Goal: Task Accomplishment & Management: Manage account settings

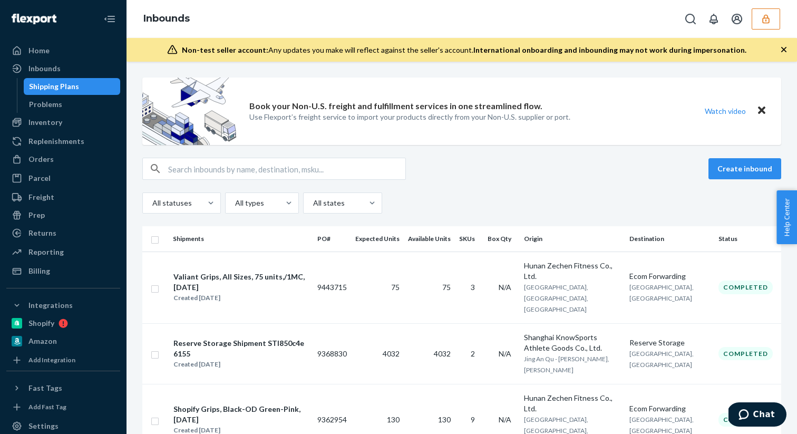
click at [766, 24] on button "button" at bounding box center [766, 18] width 28 height 21
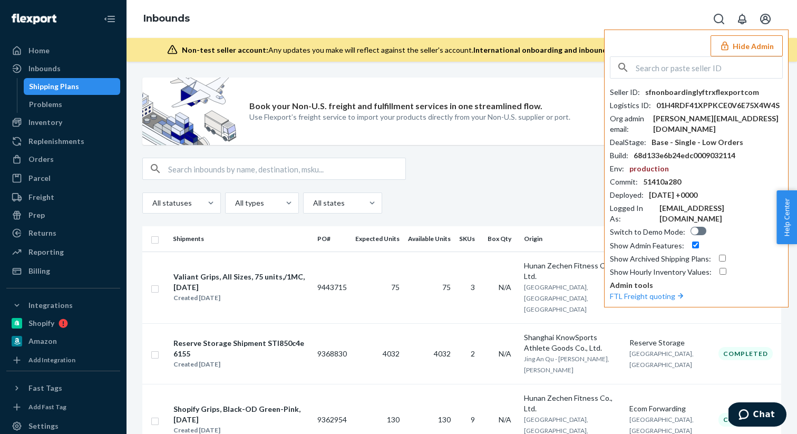
click at [758, 47] on button "Hide Admin" at bounding box center [747, 45] width 72 height 21
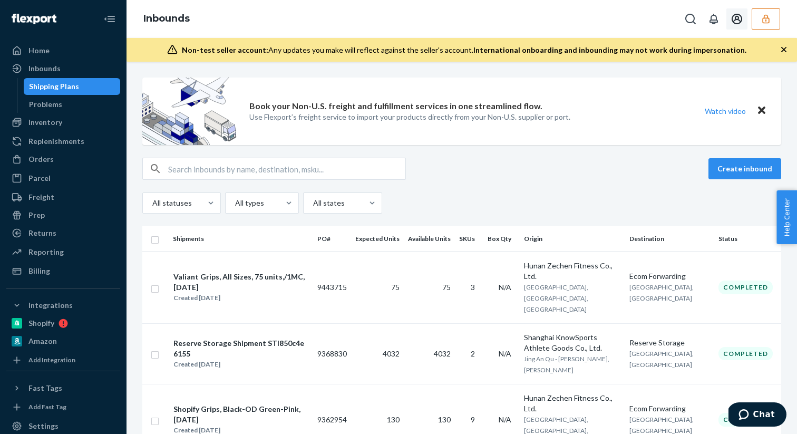
click at [739, 20] on icon "Open account menu" at bounding box center [737, 19] width 11 height 11
click at [720, 27] on div "Log out" at bounding box center [732, 21] width 25 height 11
